Goal: Task Accomplishment & Management: Manage account settings

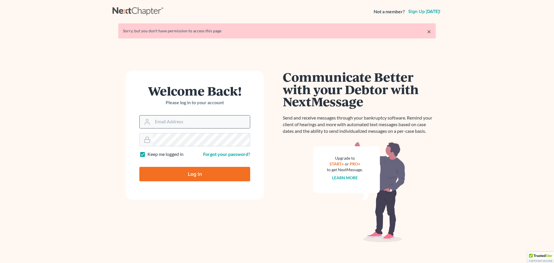
click at [189, 123] on input "Email Address" at bounding box center [201, 121] width 97 height 13
type input "[PERSON_NAME][EMAIL_ADDRESS][PERSON_NAME][DOMAIN_NAME]"
click at [179, 175] on input "Log In" at bounding box center [194, 174] width 111 height 14
type input "Thinking..."
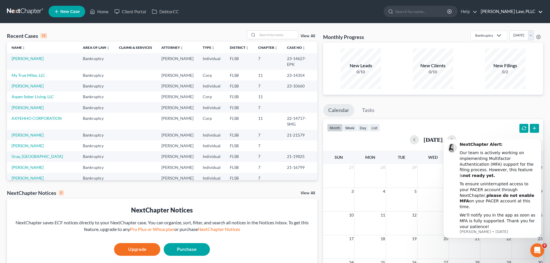
click at [540, 10] on link "Breuer Law, PLLC" at bounding box center [510, 11] width 65 height 10
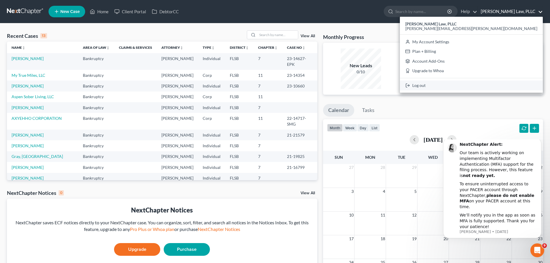
click at [504, 86] on link "Log out" at bounding box center [471, 86] width 143 height 10
